Goal: Task Accomplishment & Management: Use online tool/utility

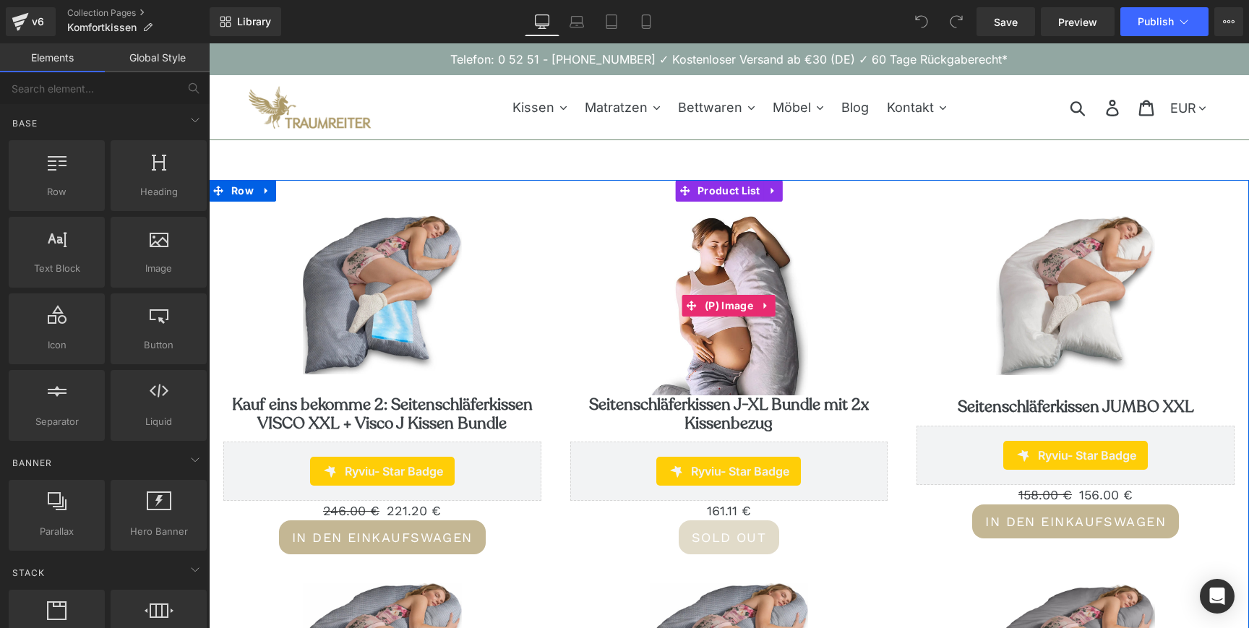
click at [633, 343] on link "Sale Off" at bounding box center [729, 305] width 318 height 179
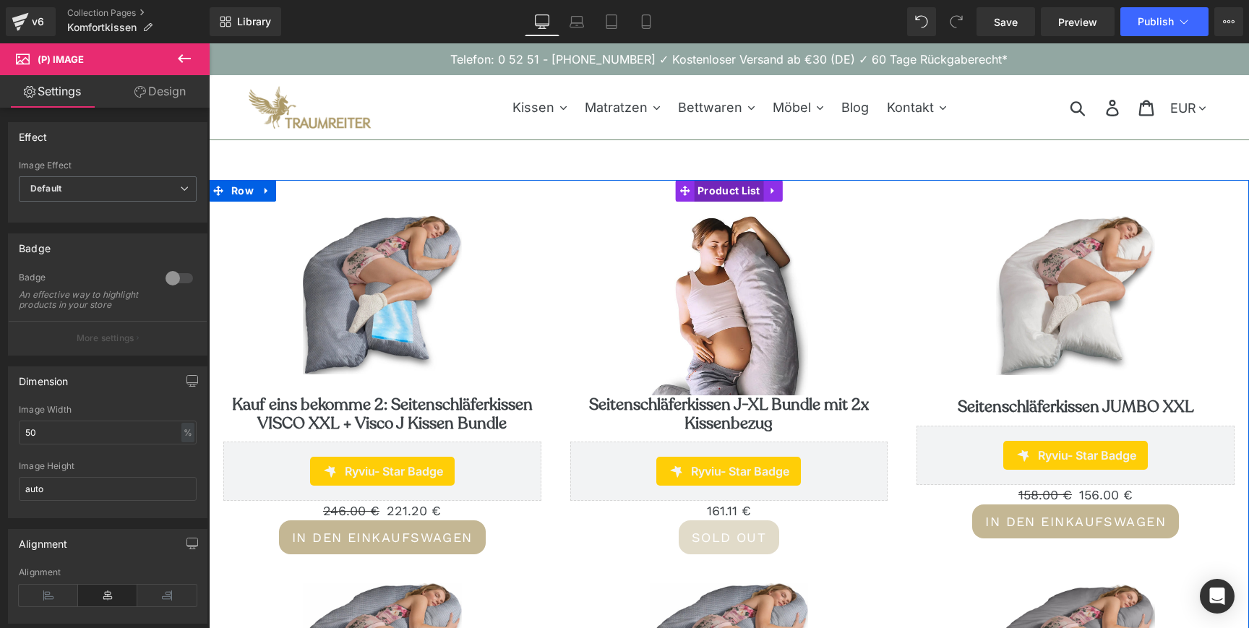
click at [728, 192] on span "Product List" at bounding box center [729, 191] width 70 height 22
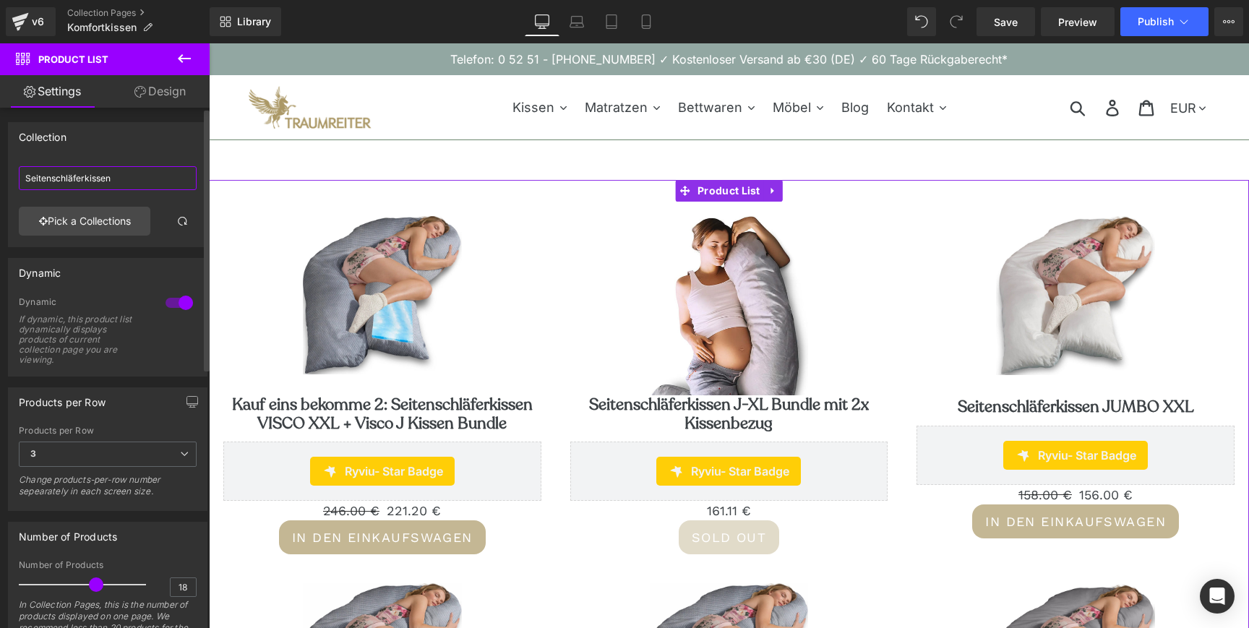
click at [62, 175] on input "Seitenschläferkissen" at bounding box center [108, 178] width 178 height 24
click at [86, 225] on link "Pick a Collections" at bounding box center [85, 221] width 132 height 29
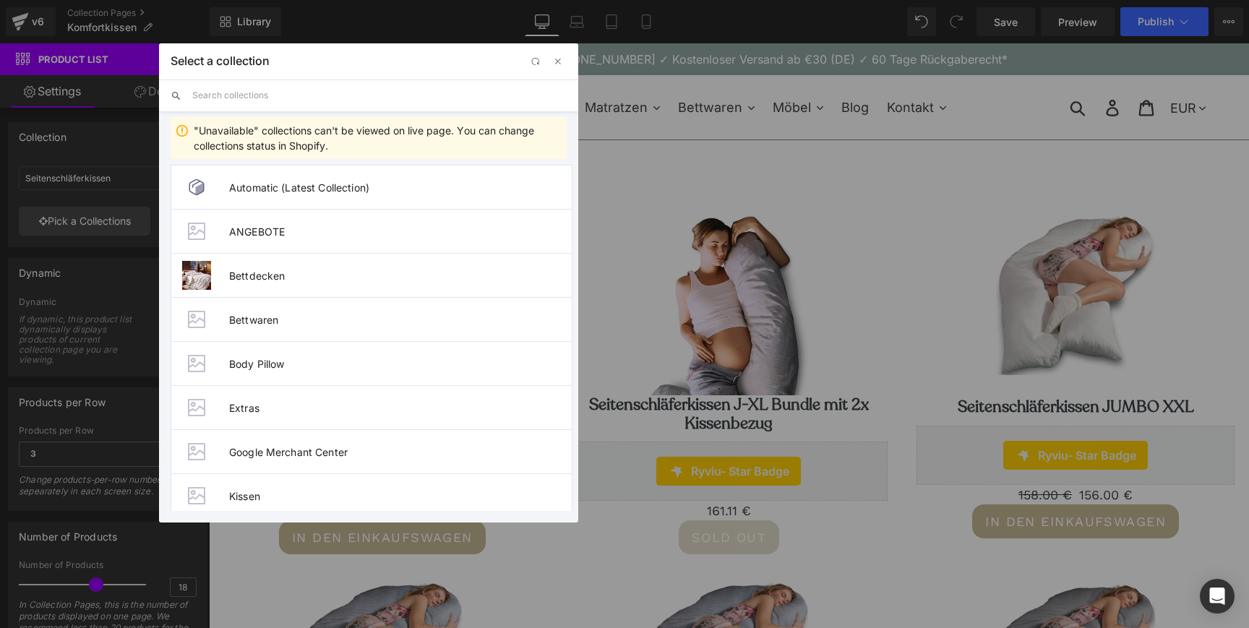
click at [252, 98] on input "text" at bounding box center [379, 96] width 374 height 32
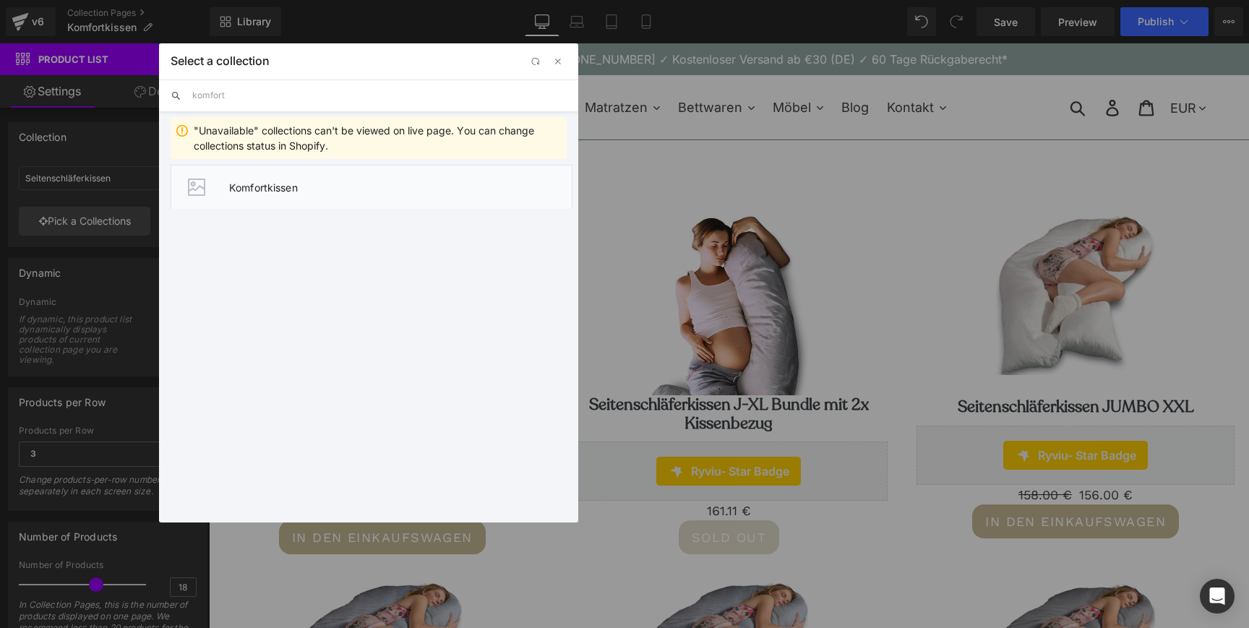
type input "komfort"
click at [295, 193] on li "Komfortkissen" at bounding box center [372, 187] width 402 height 44
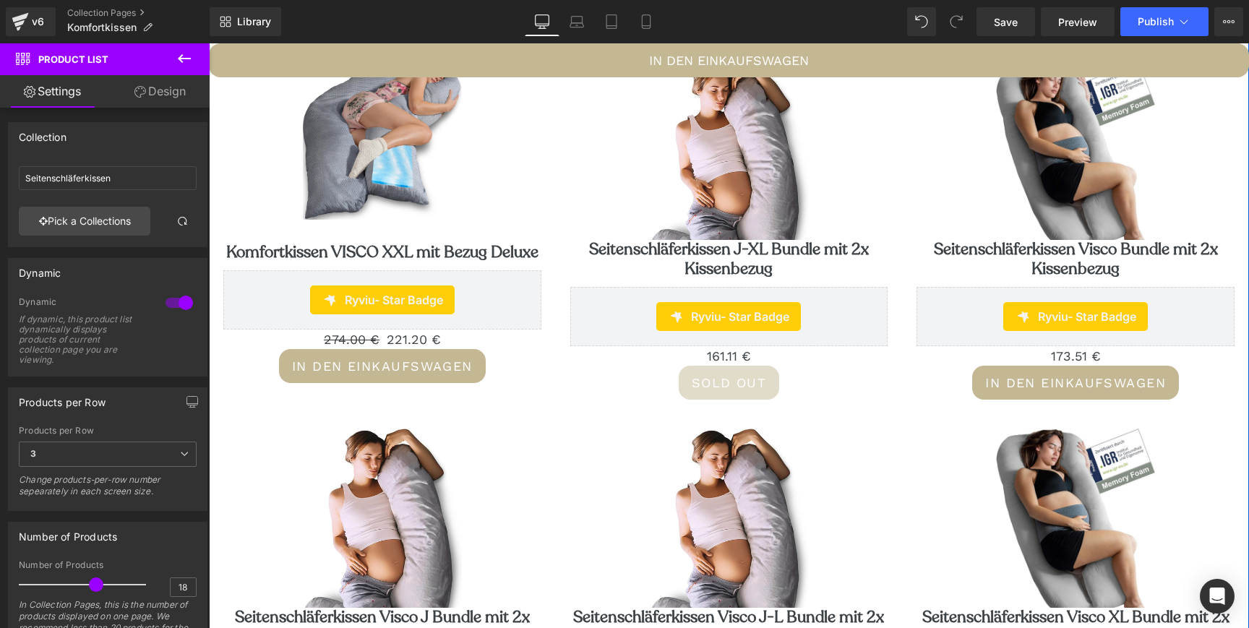
scroll to position [892, 0]
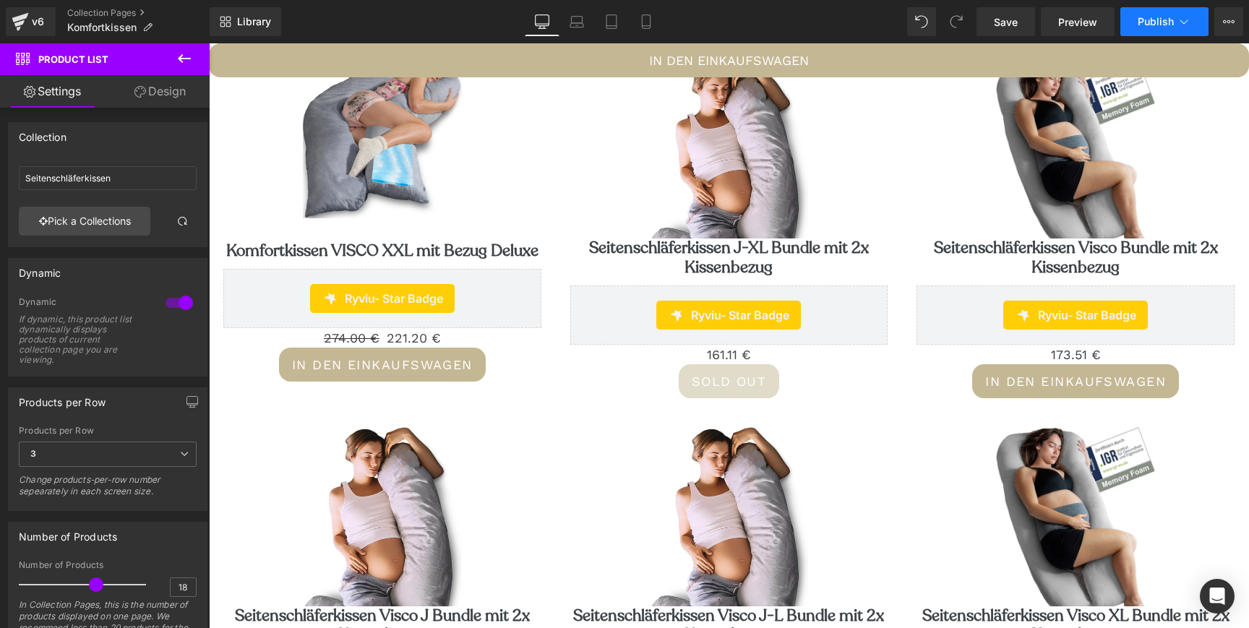
click at [1173, 30] on button "Publish" at bounding box center [1165, 21] width 88 height 29
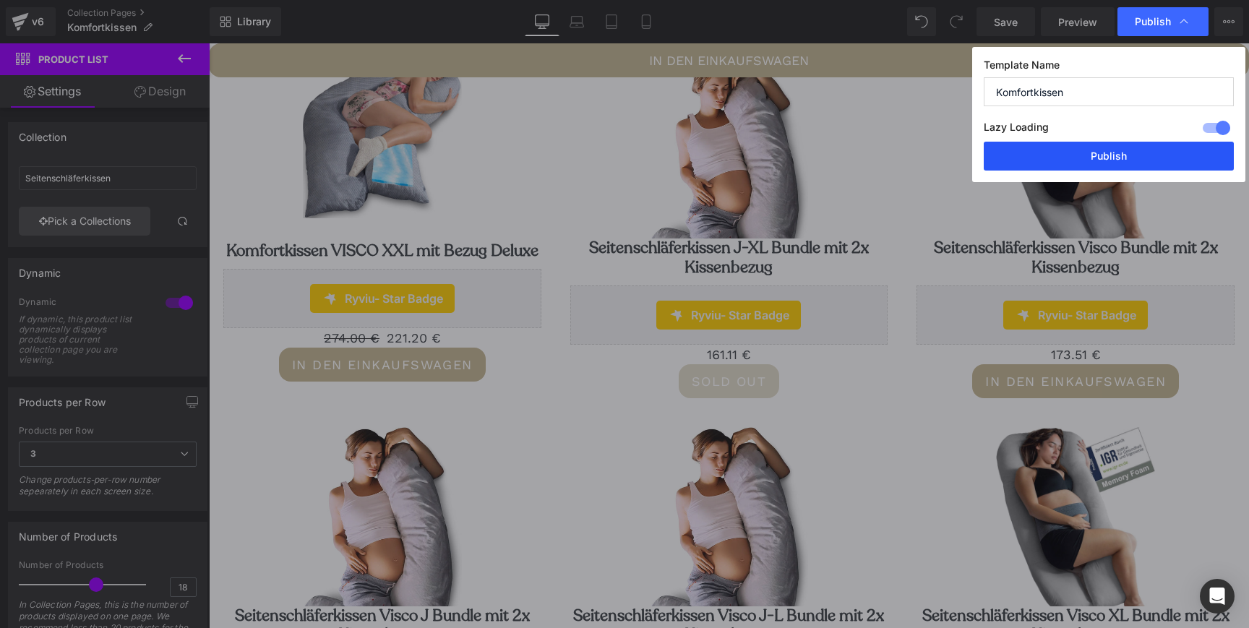
click at [1082, 150] on button "Publish" at bounding box center [1109, 156] width 250 height 29
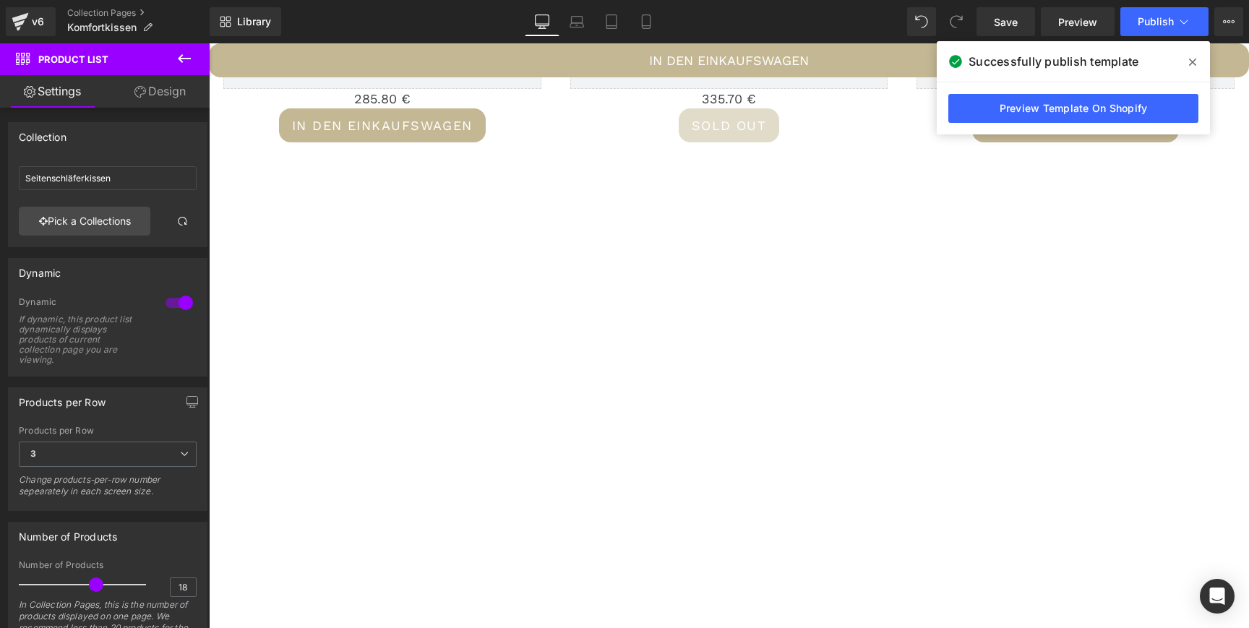
scroll to position [1784, 0]
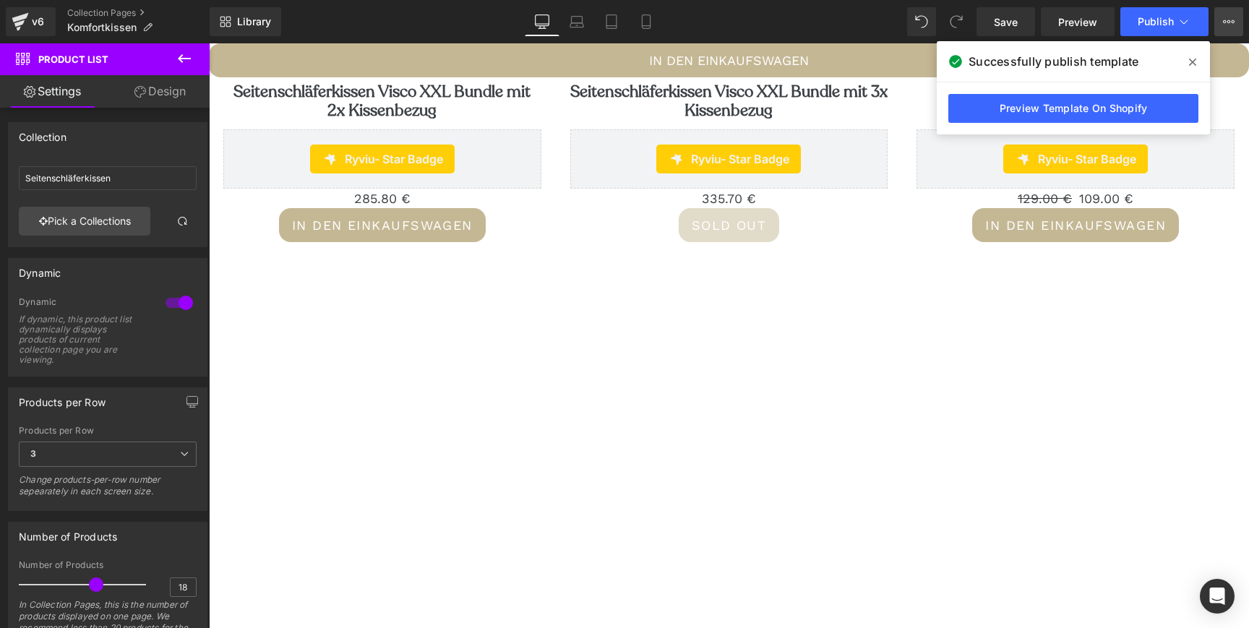
click at [1228, 25] on icon at bounding box center [1229, 22] width 12 height 12
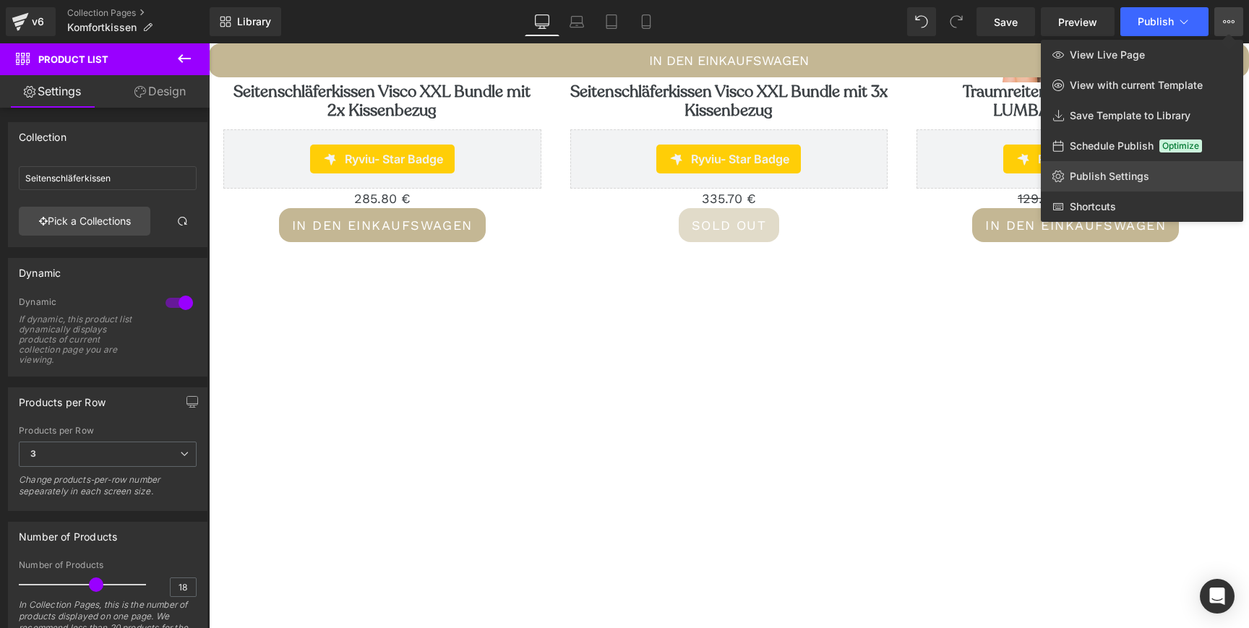
click at [1112, 177] on span "Publish Settings" at bounding box center [1110, 176] width 80 height 13
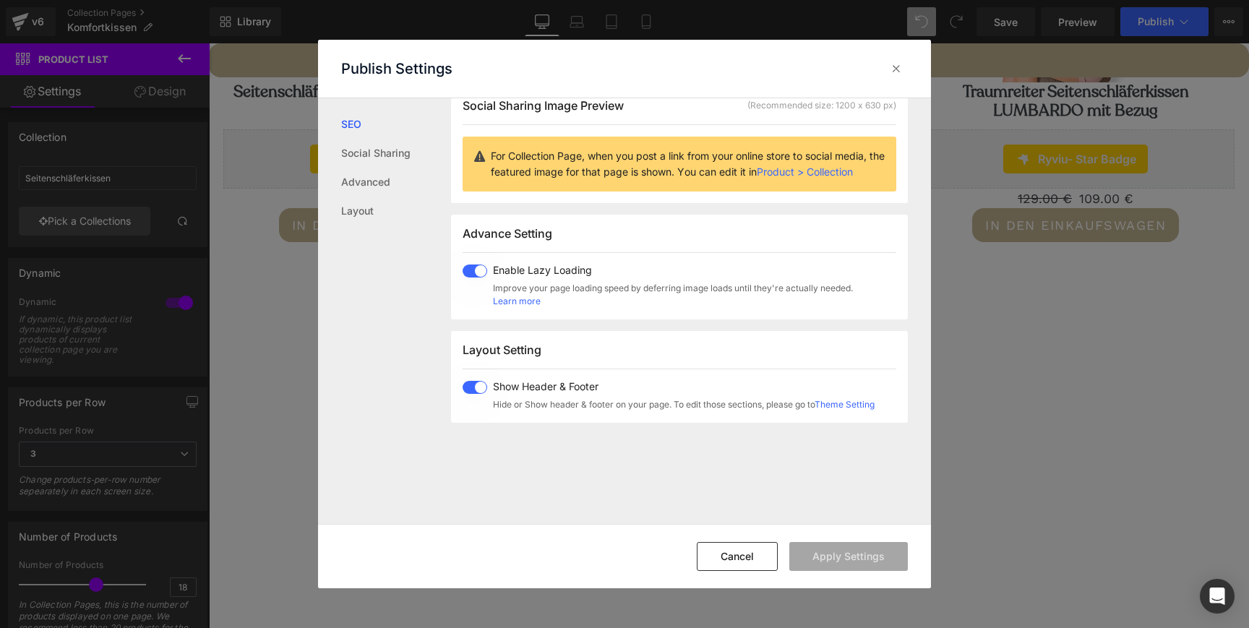
scroll to position [137, 0]
click at [395, 156] on link "Social Sharing" at bounding box center [396, 153] width 110 height 29
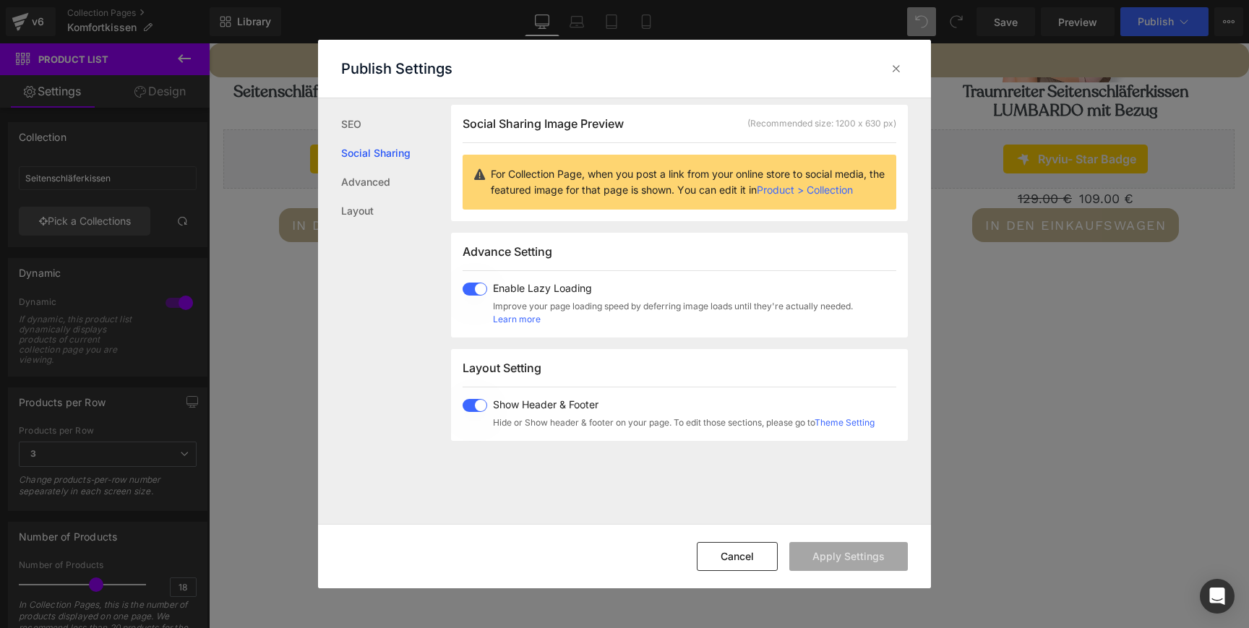
scroll to position [114, 0]
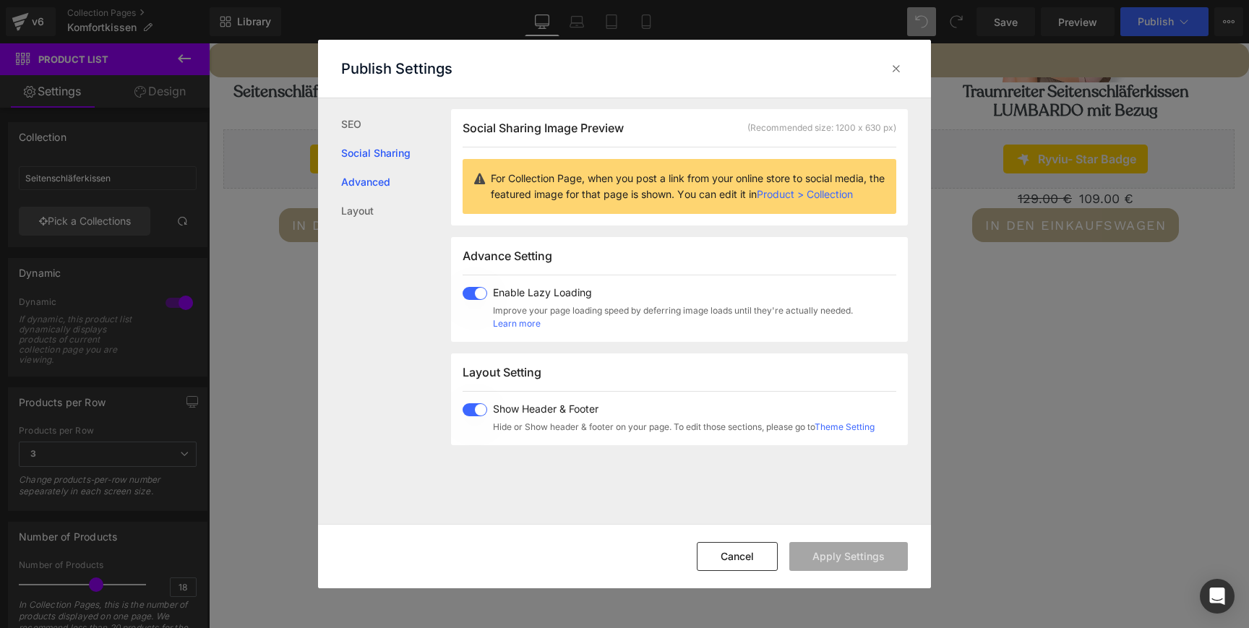
click at [369, 182] on link "Advanced" at bounding box center [396, 182] width 110 height 29
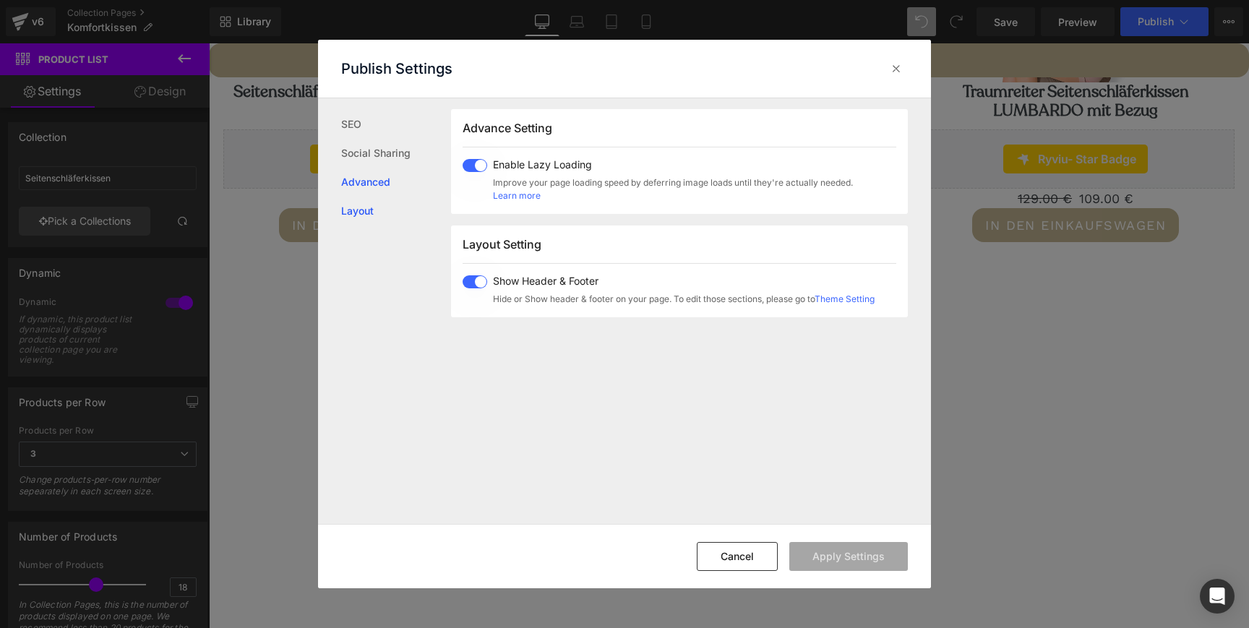
click at [367, 211] on link "Layout" at bounding box center [396, 211] width 110 height 29
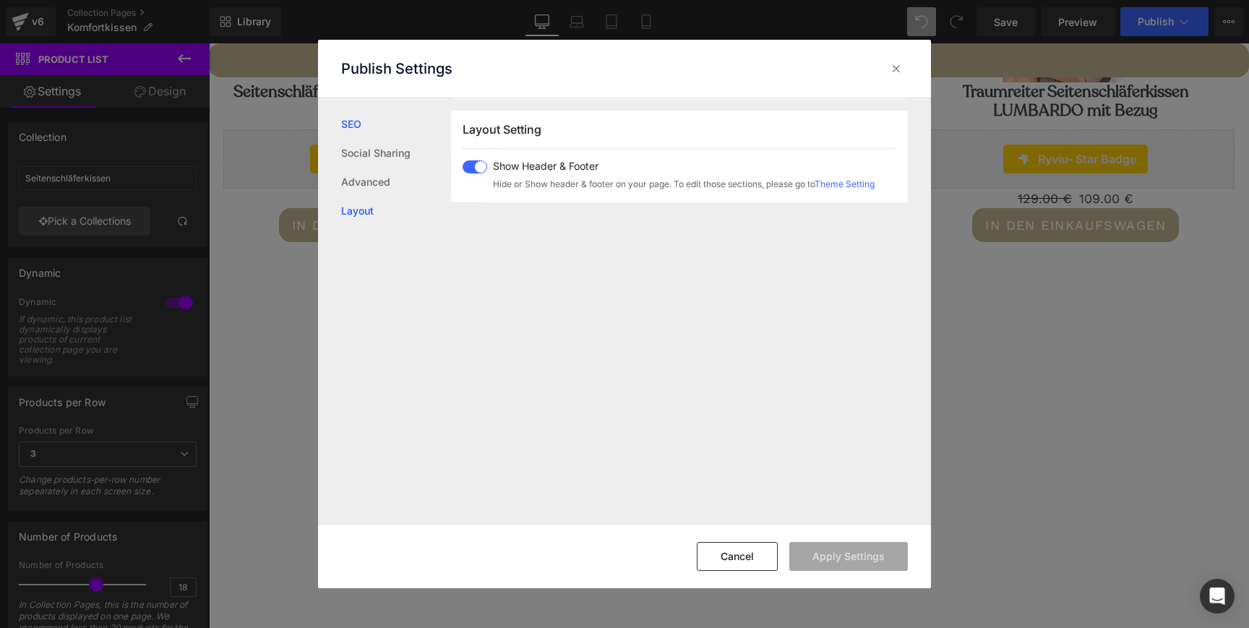
click at [361, 119] on link "SEO" at bounding box center [396, 124] width 110 height 29
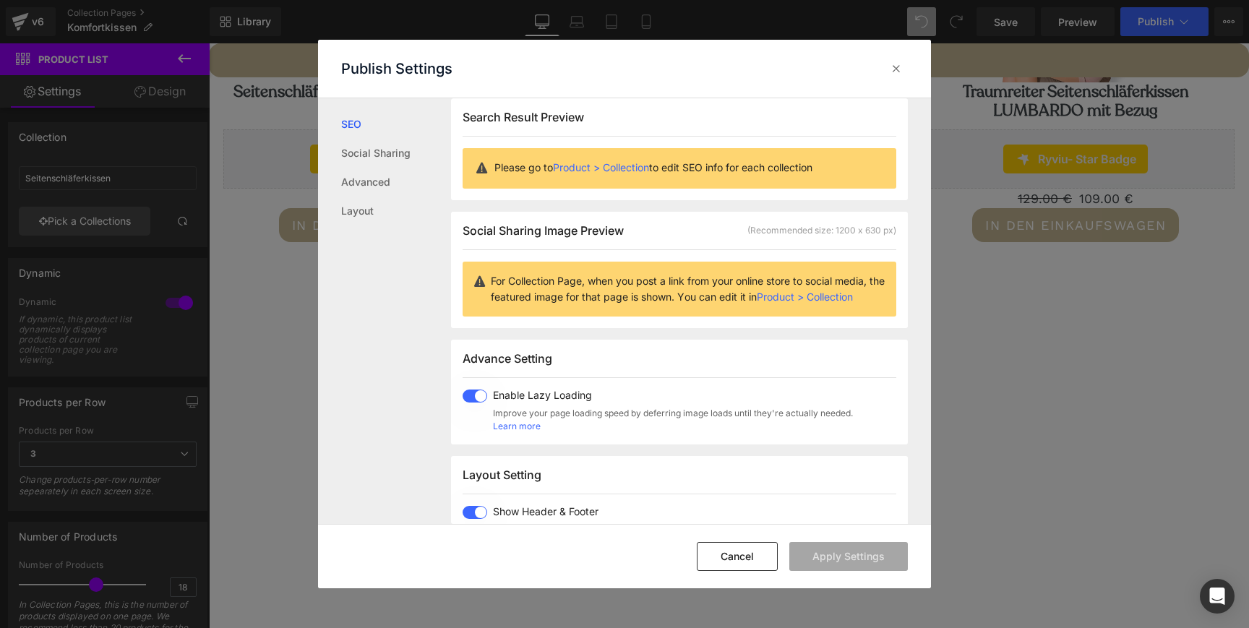
scroll to position [14, 0]
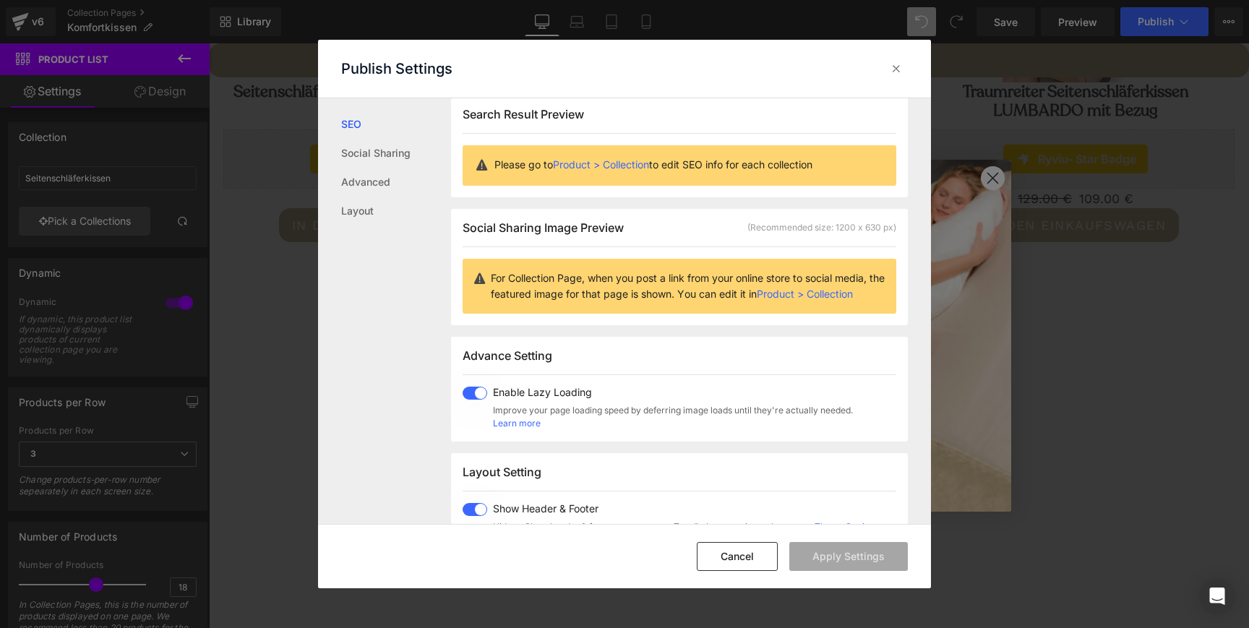
click at [813, 455] on div "Layout Setting Show Header & Footer Hide or Show header & footer on your page. …" at bounding box center [679, 499] width 457 height 92
click at [620, 164] on link "Product > Collection" at bounding box center [601, 164] width 96 height 12
click at [894, 67] on icon at bounding box center [896, 68] width 14 height 14
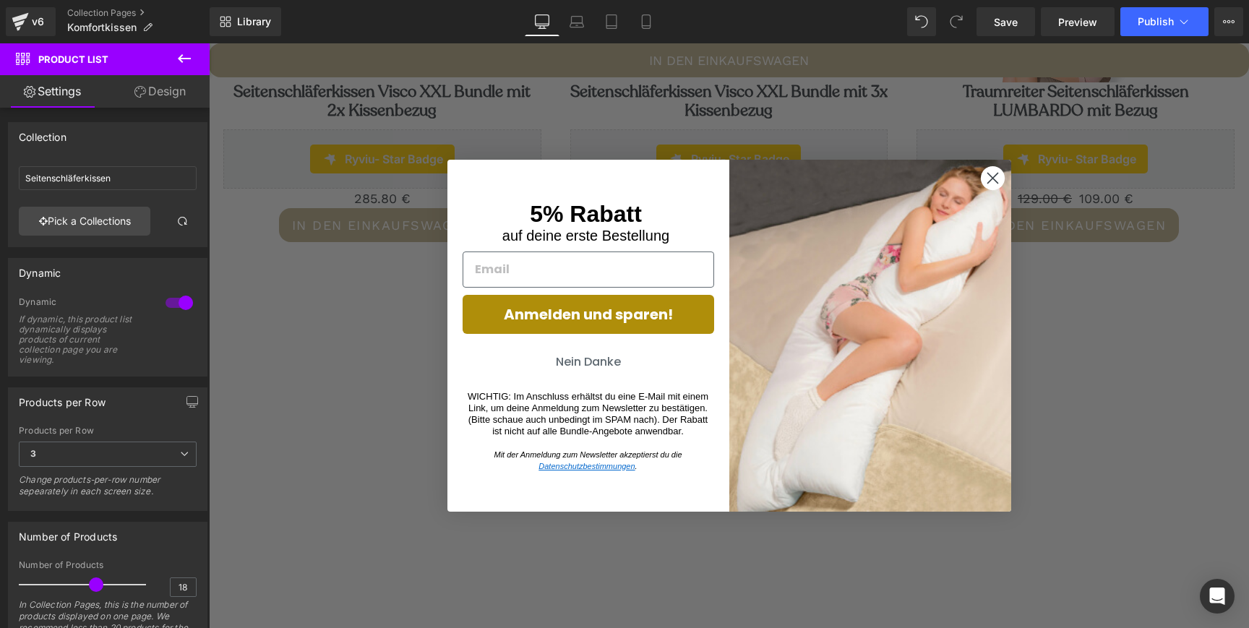
click at [784, 393] on img "POPUP Form" at bounding box center [870, 336] width 282 height 352
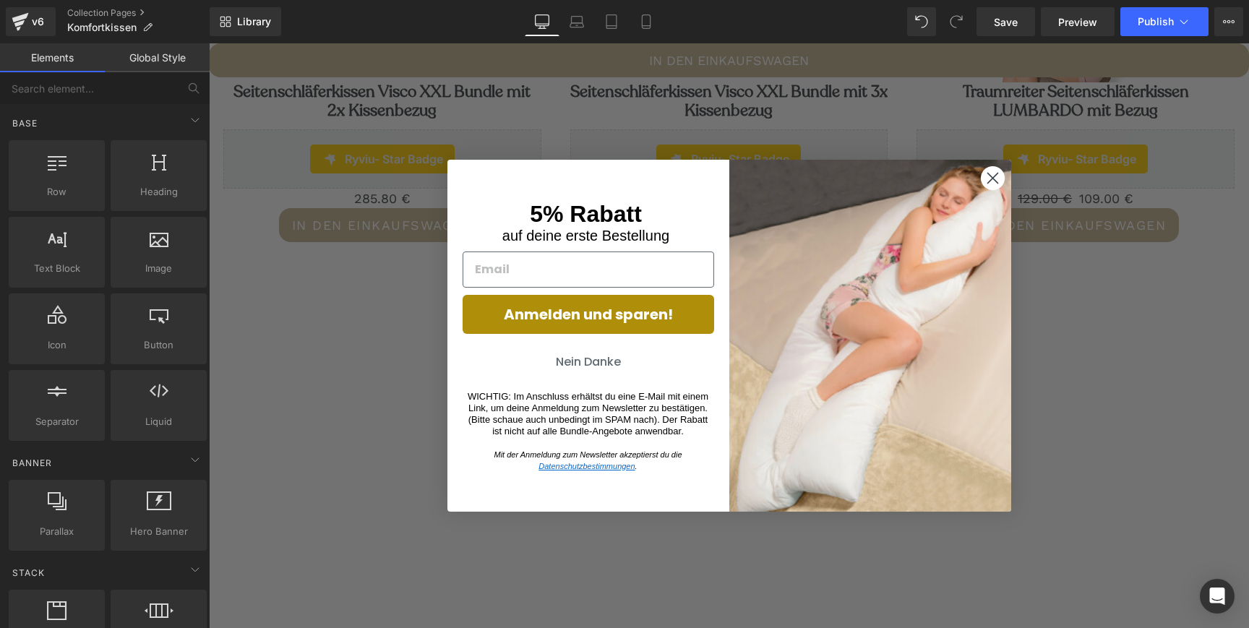
click at [998, 170] on circle "Close dialog" at bounding box center [992, 178] width 24 height 24
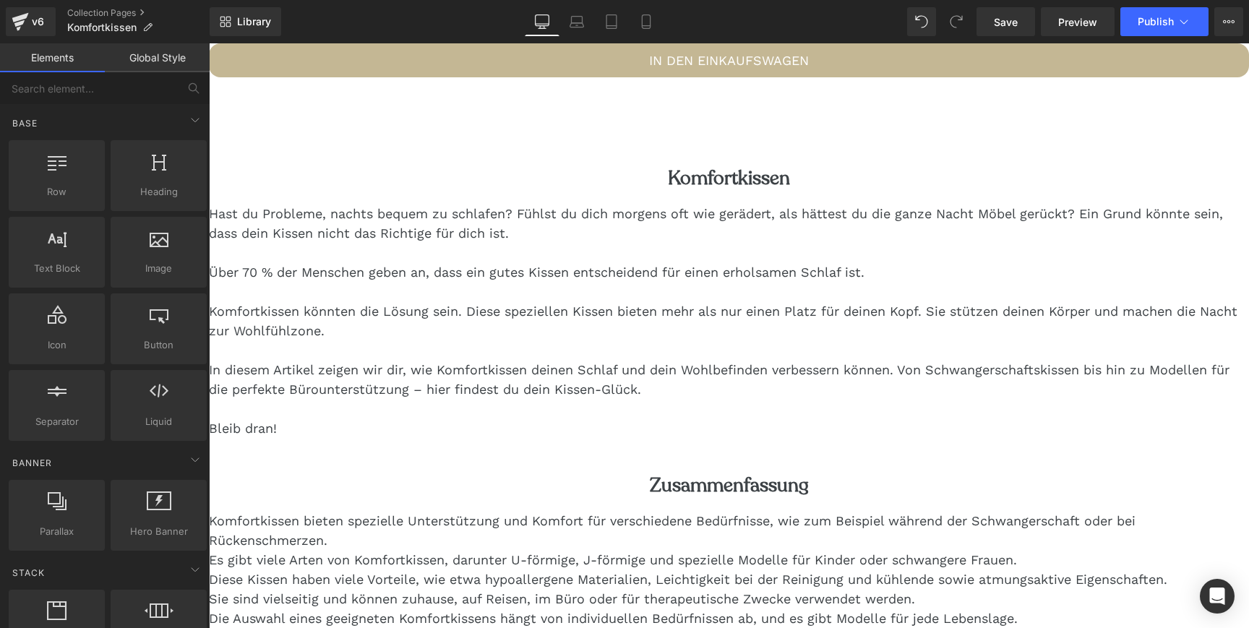
scroll to position [2572, 0]
click at [98, 14] on link "Collection Pages" at bounding box center [138, 13] width 142 height 12
